Goal: Task Accomplishment & Management: Manage account settings

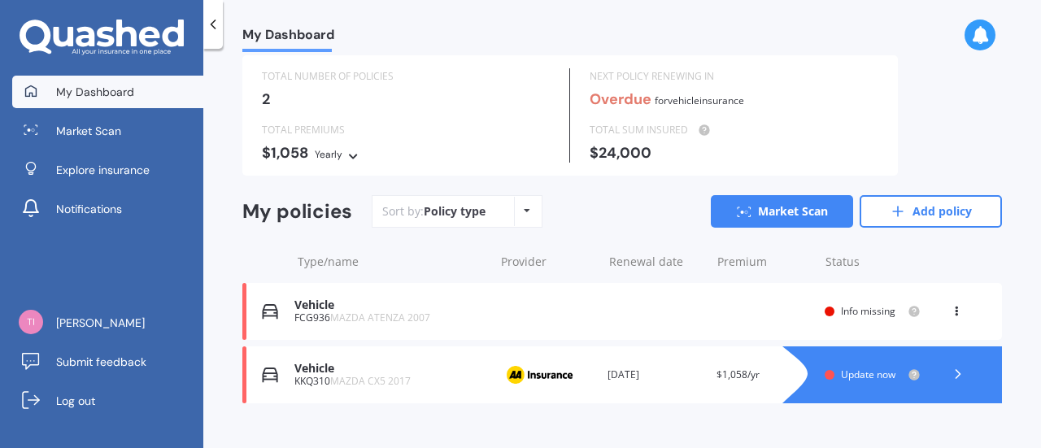
scroll to position [68, 0]
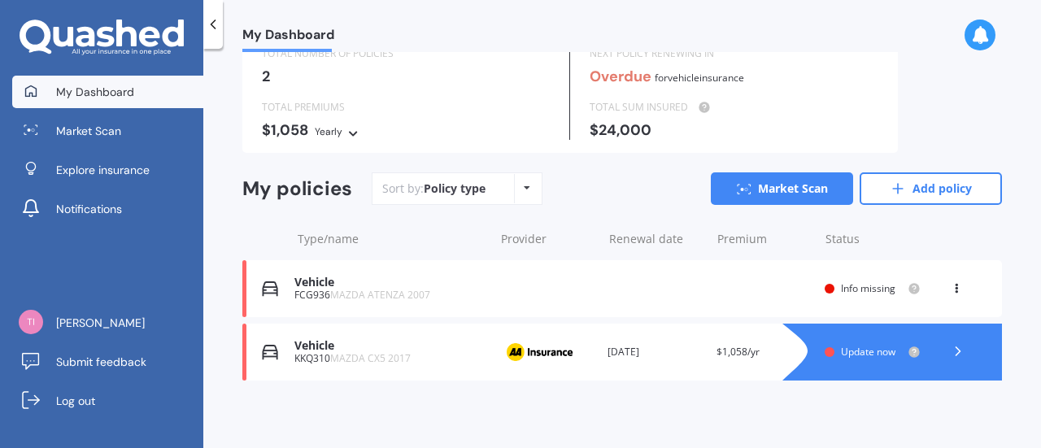
click at [951, 285] on icon at bounding box center [956, 286] width 11 height 10
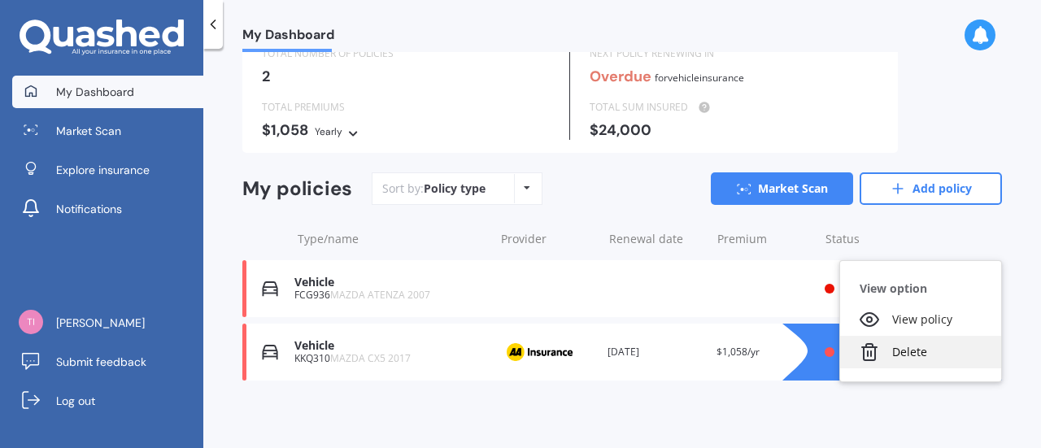
click at [913, 352] on div "Delete" at bounding box center [920, 352] width 161 height 33
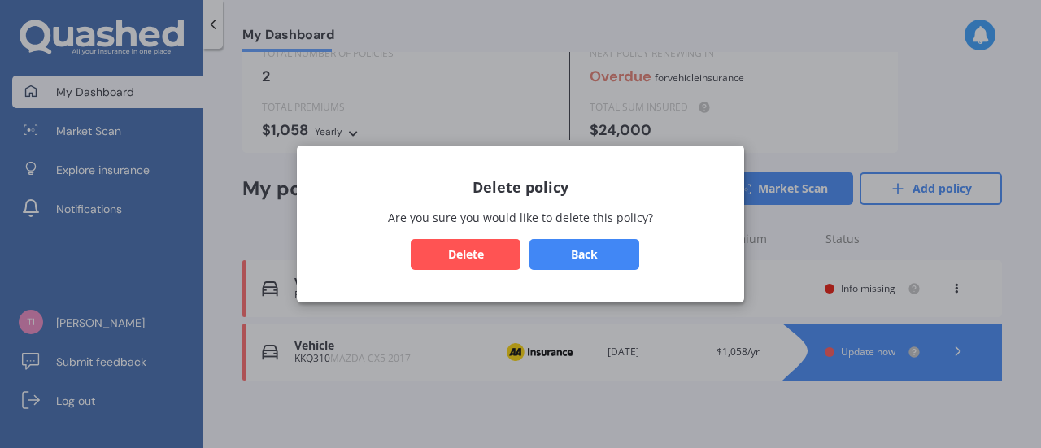
click at [437, 250] on button "Delete" at bounding box center [466, 254] width 110 height 31
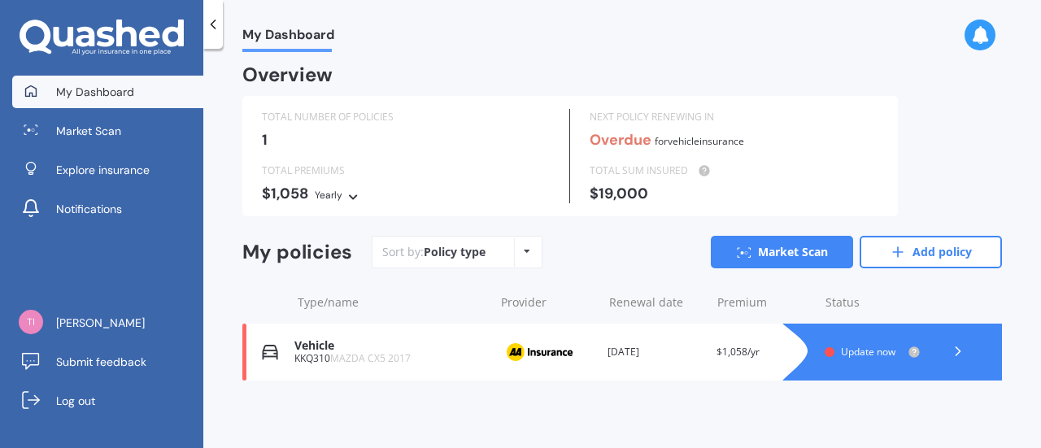
click at [950, 354] on icon at bounding box center [958, 351] width 16 height 16
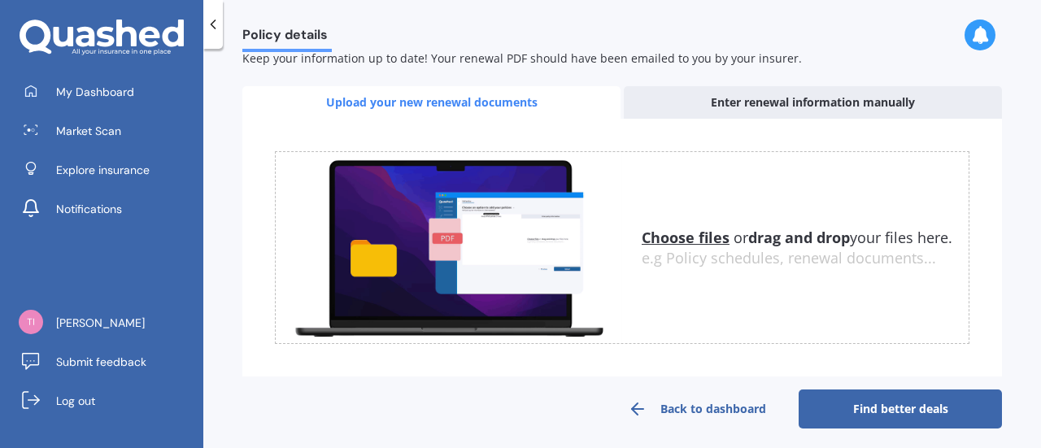
scroll to position [278, 0]
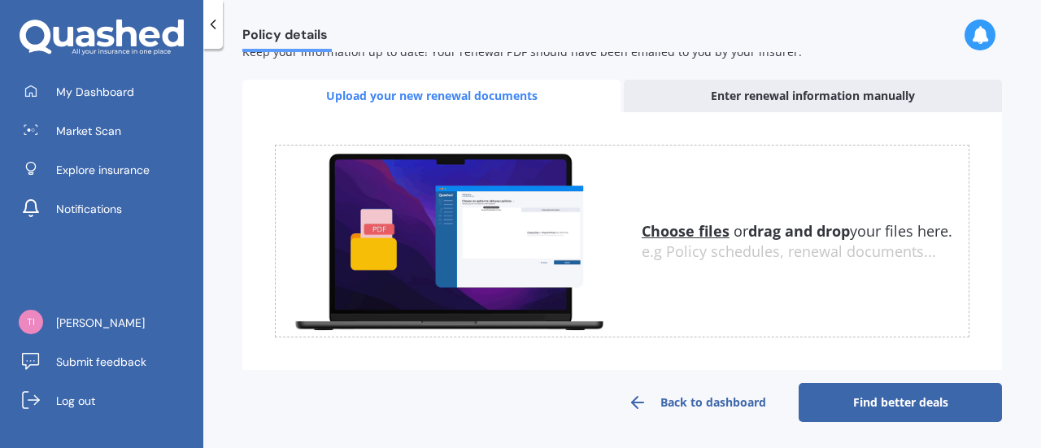
click at [629, 403] on icon at bounding box center [638, 403] width 20 height 20
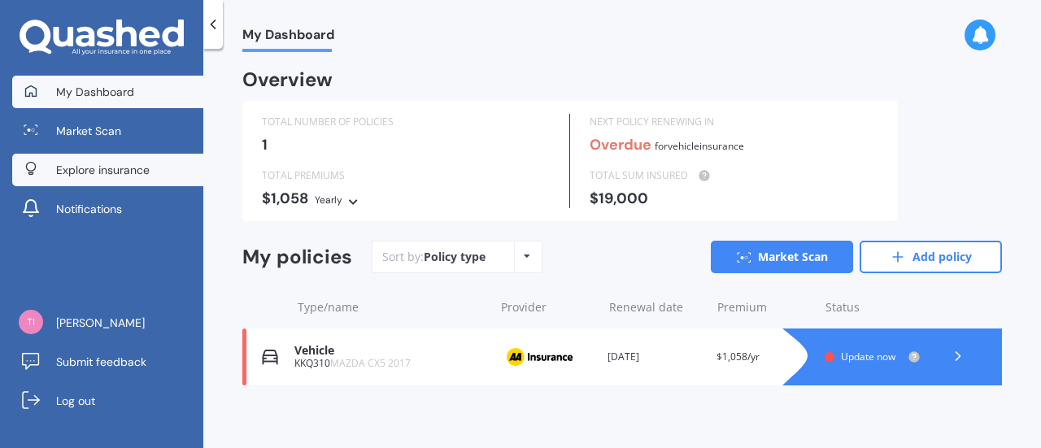
click at [89, 163] on span "Explore insurance" at bounding box center [103, 170] width 94 height 16
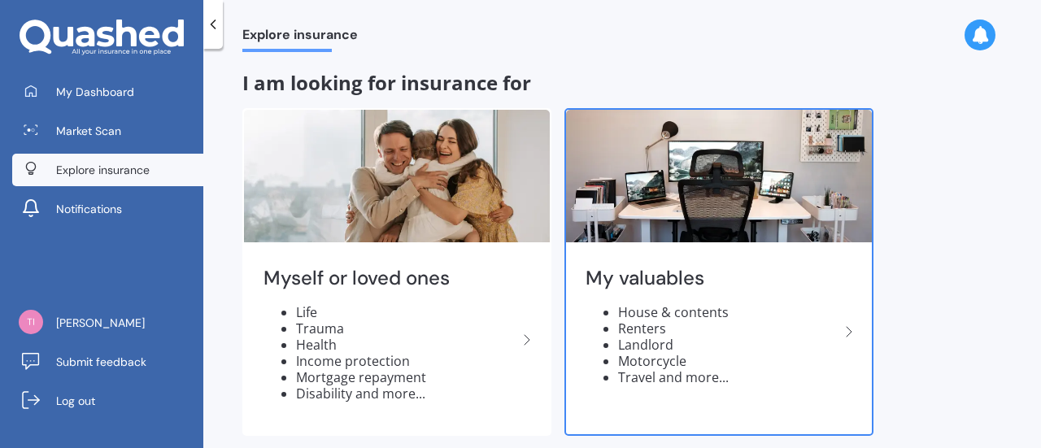
click at [767, 324] on li "Renters" at bounding box center [728, 328] width 221 height 16
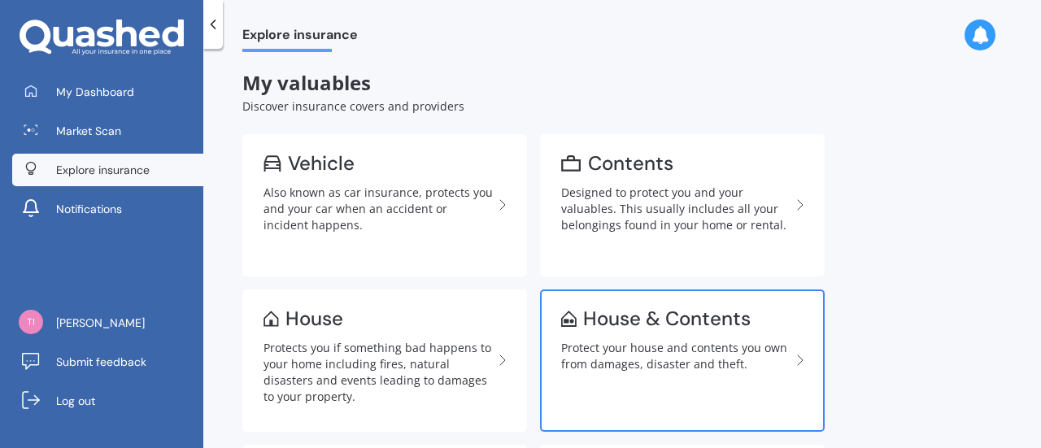
click at [703, 346] on div "Protect your house and contents you own from damages, disaster and theft." at bounding box center [675, 356] width 229 height 33
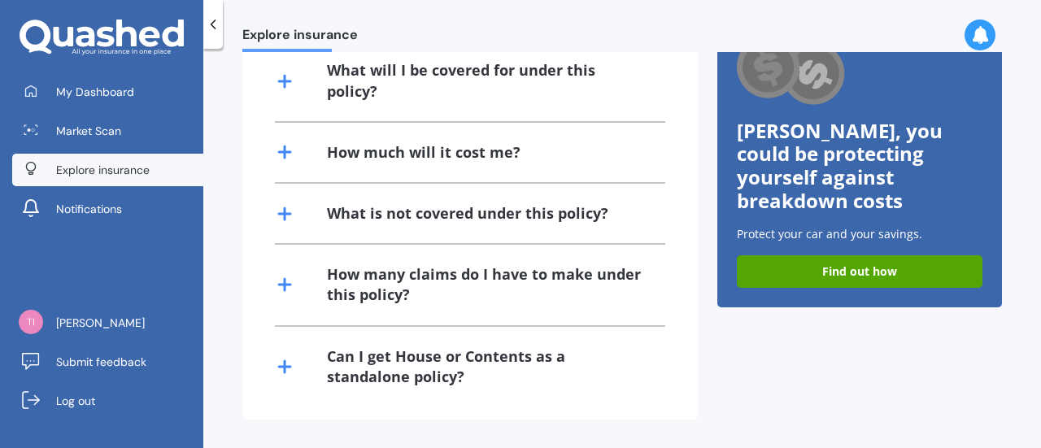
scroll to position [311, 0]
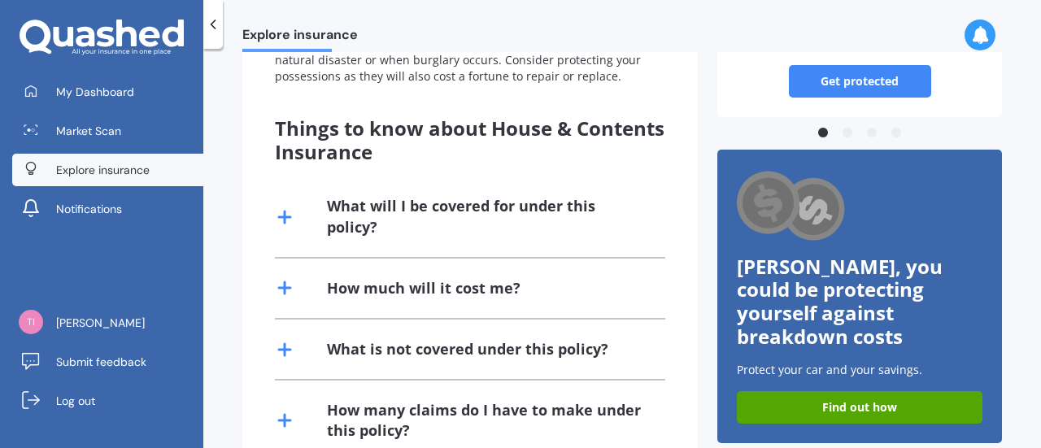
click at [283, 288] on line at bounding box center [284, 288] width 11 height 0
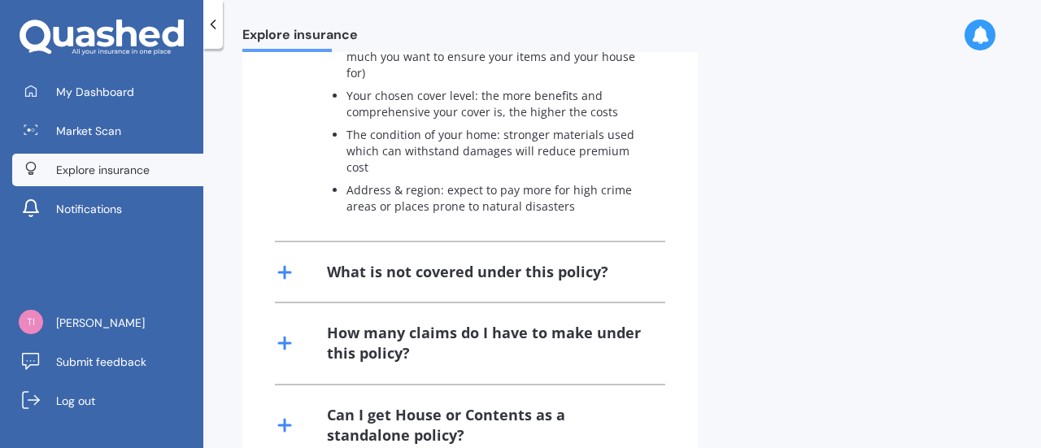
scroll to position [717, 0]
click at [286, 274] on icon at bounding box center [285, 272] width 20 height 20
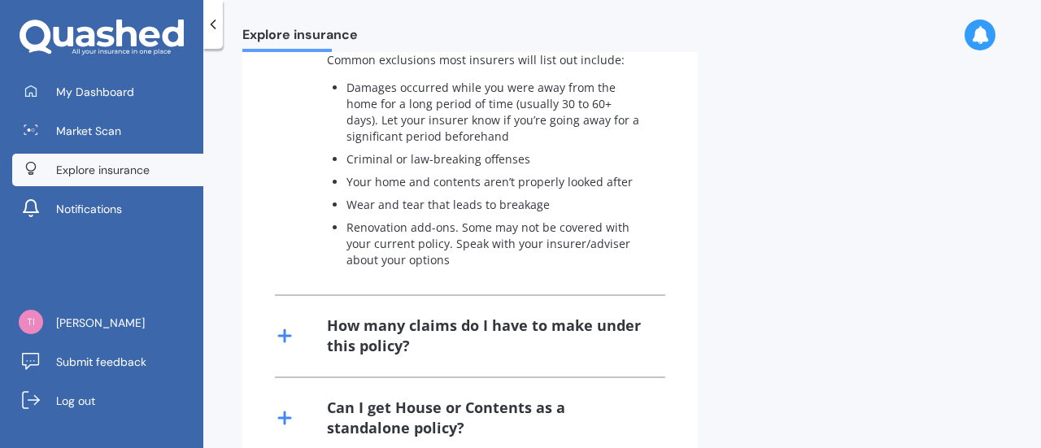
scroll to position [989, 0]
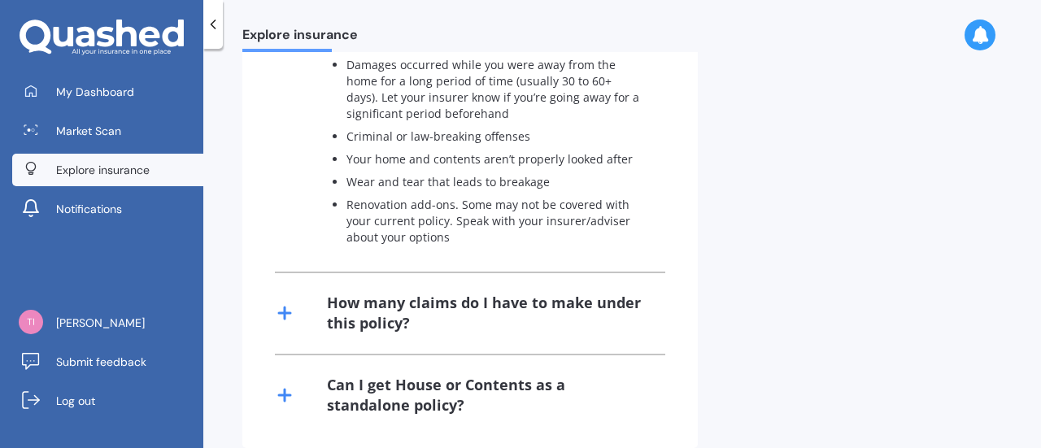
click at [283, 315] on icon at bounding box center [285, 313] width 20 height 20
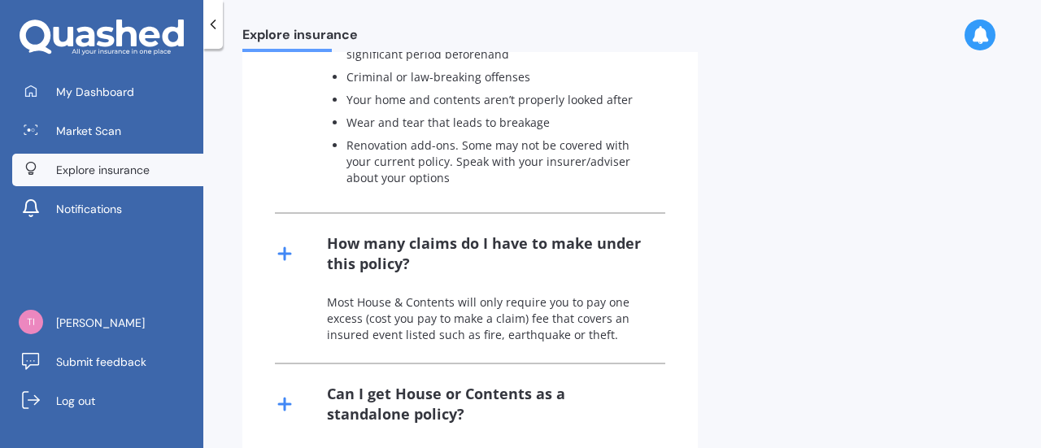
scroll to position [1086, 0]
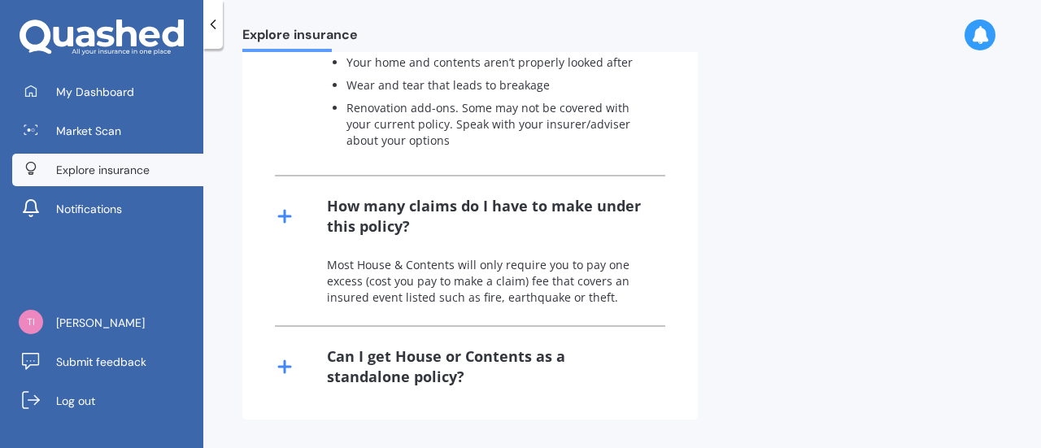
click at [278, 370] on icon at bounding box center [285, 367] width 20 height 20
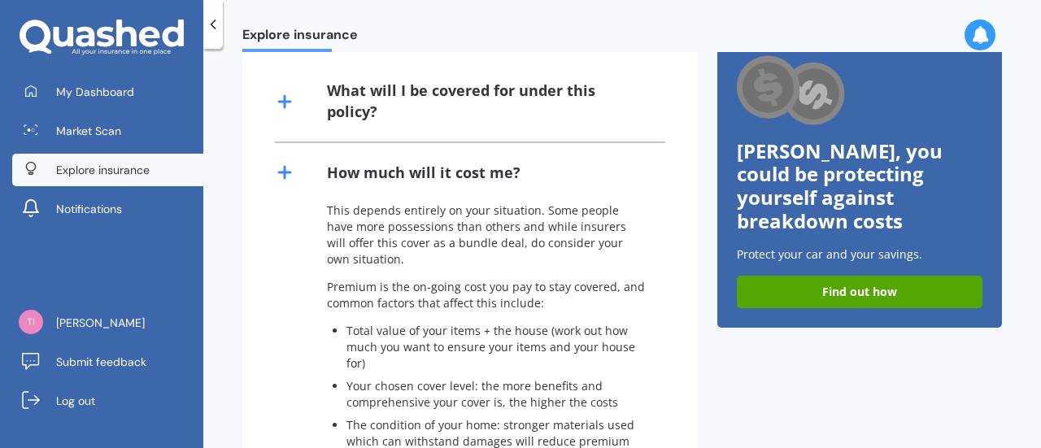
scroll to position [0, 0]
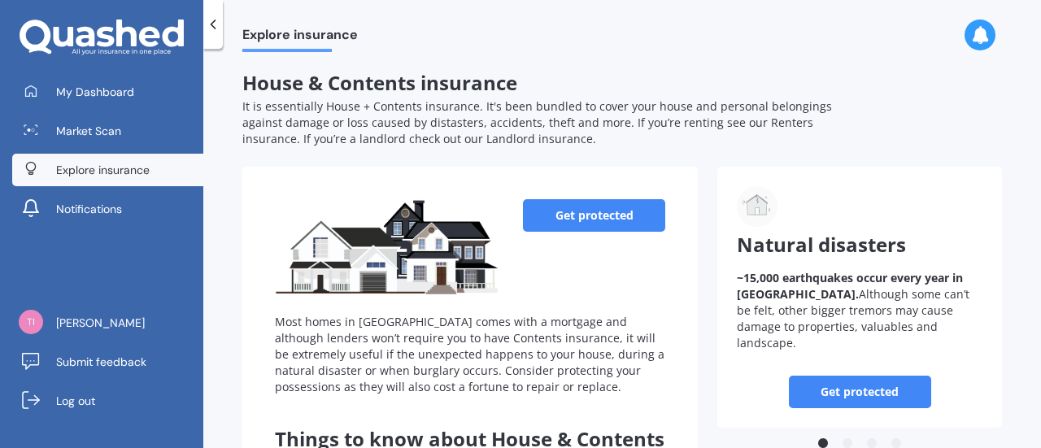
click at [586, 222] on link "Get protected" at bounding box center [594, 215] width 142 height 33
